Goal: Task Accomplishment & Management: Complete application form

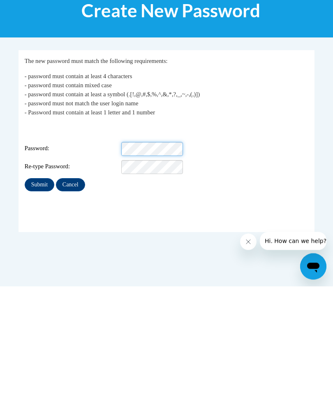
scroll to position [138, 0]
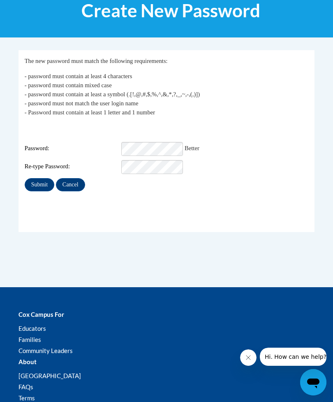
click at [35, 178] on input "Submit" at bounding box center [40, 184] width 30 height 13
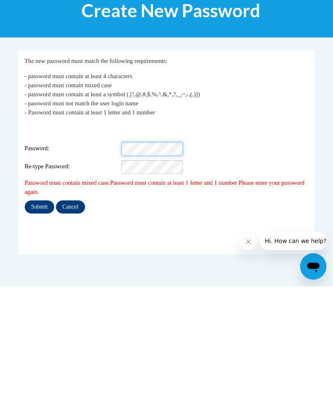
scroll to position [138, 0]
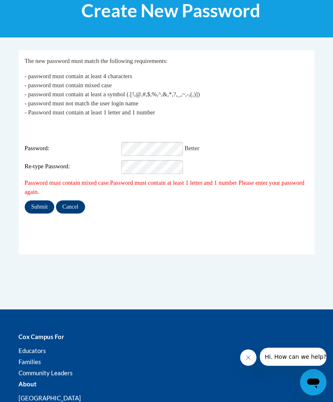
click at [33, 201] on input "Submit" at bounding box center [40, 206] width 30 height 13
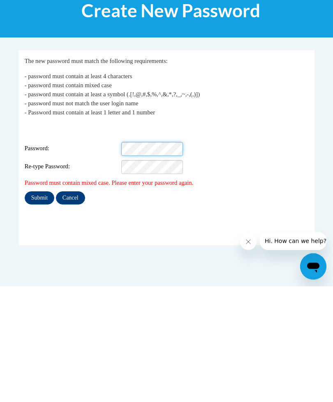
scroll to position [138, 0]
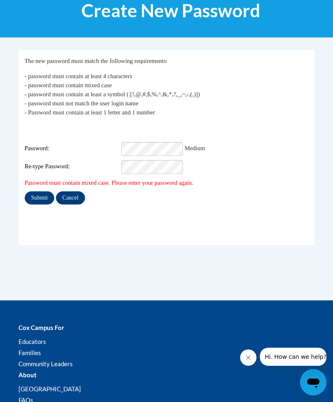
click at [34, 193] on input "Submit" at bounding box center [40, 197] width 30 height 13
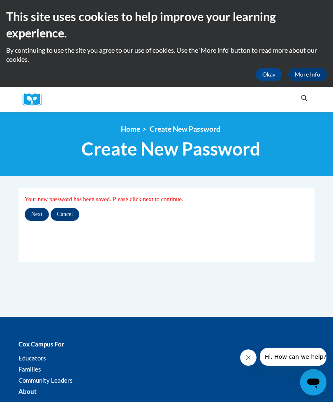
click at [30, 215] on input "Next" at bounding box center [37, 214] width 24 height 13
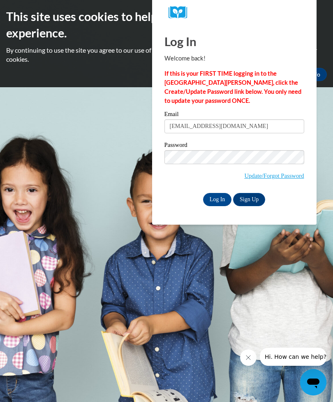
type input "[EMAIL_ADDRESS][DOMAIN_NAME]"
click at [211, 199] on input "Log In" at bounding box center [217, 199] width 29 height 13
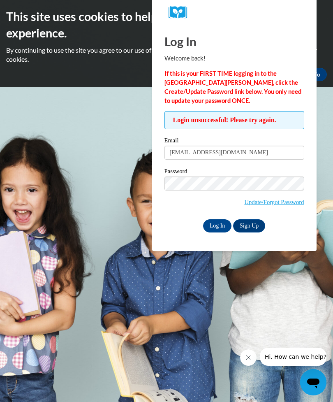
click at [213, 226] on input "Log In" at bounding box center [217, 225] width 29 height 13
click at [180, 175] on label "Password" at bounding box center [235, 172] width 140 height 8
click at [271, 201] on link "Update/Forgot Password" at bounding box center [274, 202] width 60 height 7
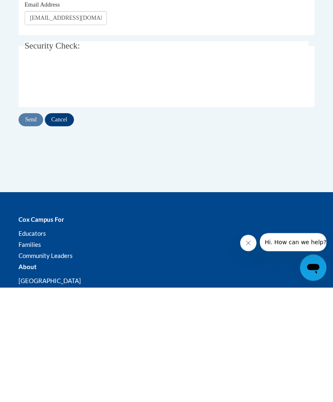
type input "[EMAIL_ADDRESS][DOMAIN_NAME]"
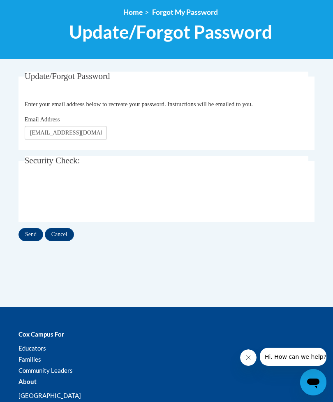
click at [23, 237] on input "Send" at bounding box center [31, 234] width 25 height 13
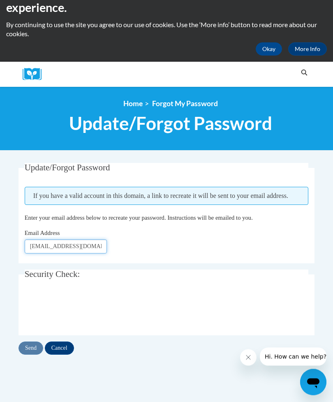
scroll to position [12, 0]
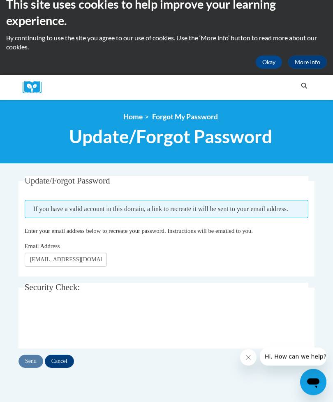
click at [128, 114] on link "Home" at bounding box center [132, 117] width 19 height 9
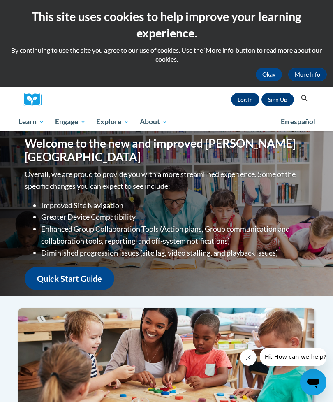
click at [282, 100] on link "Sign Up" at bounding box center [278, 99] width 32 height 13
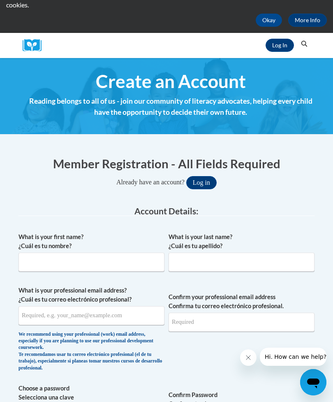
scroll to position [55, 0]
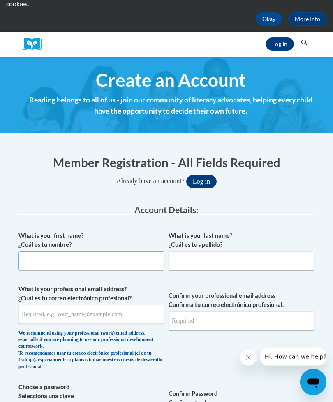
click at [36, 262] on input "What is your first name? ¿Cuál es tu nombre?" at bounding box center [92, 261] width 146 height 19
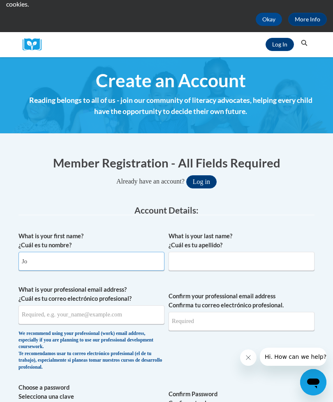
type input "J"
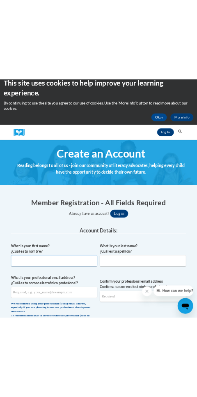
scroll to position [0, 0]
